Goal: Task Accomplishment & Management: Complete application form

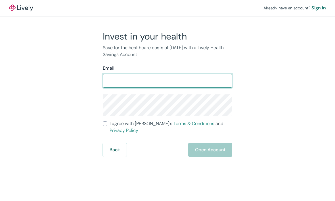
click at [108, 83] on input "Email" at bounding box center [167, 80] width 129 height 11
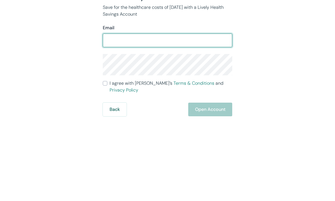
type input "[EMAIL_ADDRESS][DOMAIN_NAME]"
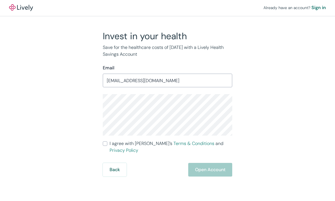
click at [105, 141] on input "I agree with Lively’s Terms & Conditions and Privacy Policy" at bounding box center [105, 143] width 5 height 5
checkbox input "true"
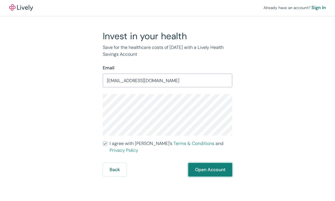
click at [197, 163] on button "Open Account" at bounding box center [210, 170] width 44 height 14
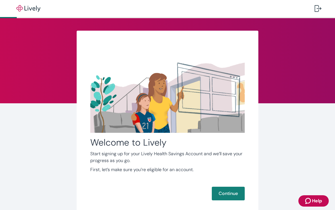
click at [308, 200] on icon "Zendesk support icon" at bounding box center [308, 201] width 7 height 7
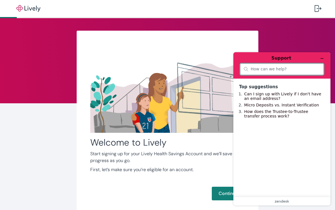
click at [252, 71] on input "search" at bounding box center [285, 69] width 69 height 5
type input "activate card"
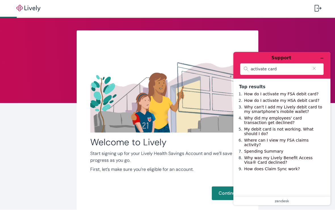
click at [250, 94] on link "How do I activate my FSA debit card?" at bounding box center [281, 94] width 74 height 5
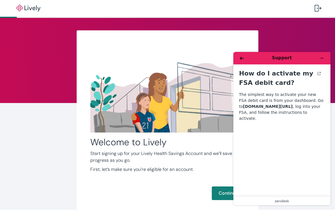
click at [240, 60] on button "Back" at bounding box center [241, 58] width 9 height 8
